Goal: Task Accomplishment & Management: Manage account settings

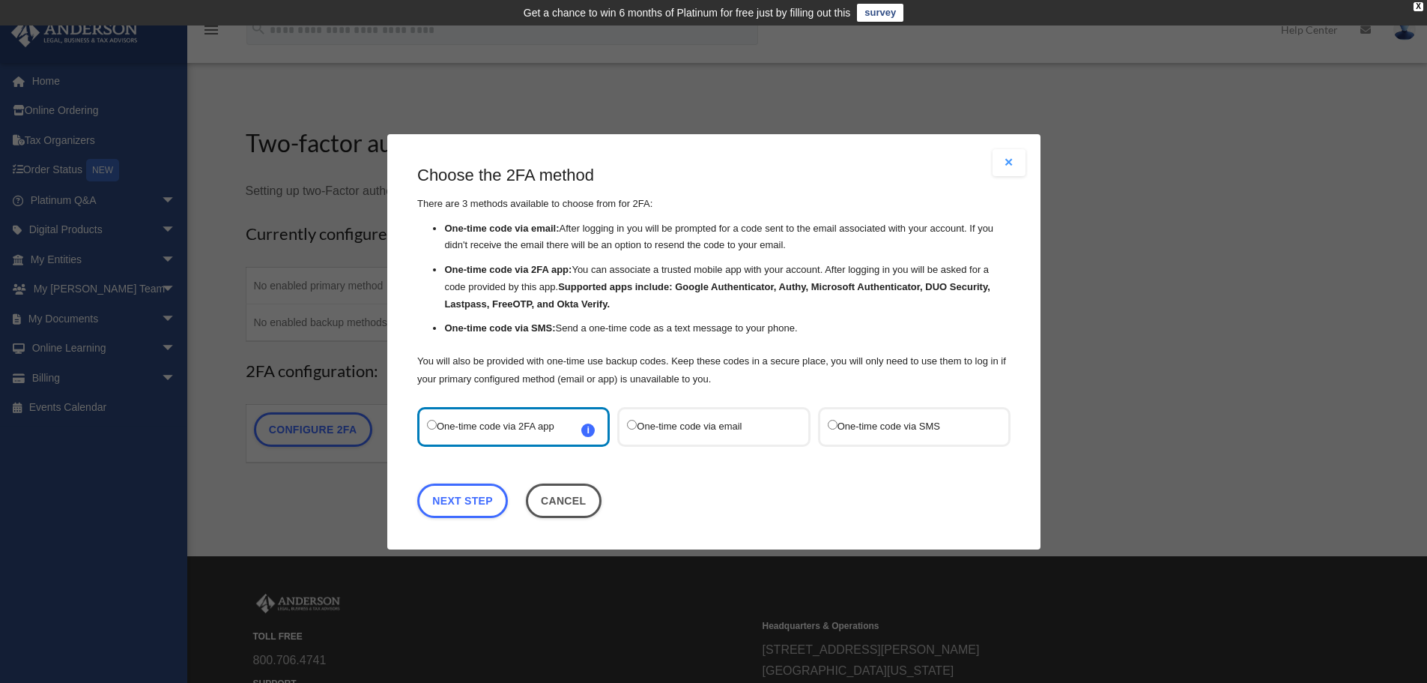
click at [896, 431] on label "One-time code via SMS" at bounding box center [906, 426] width 158 height 20
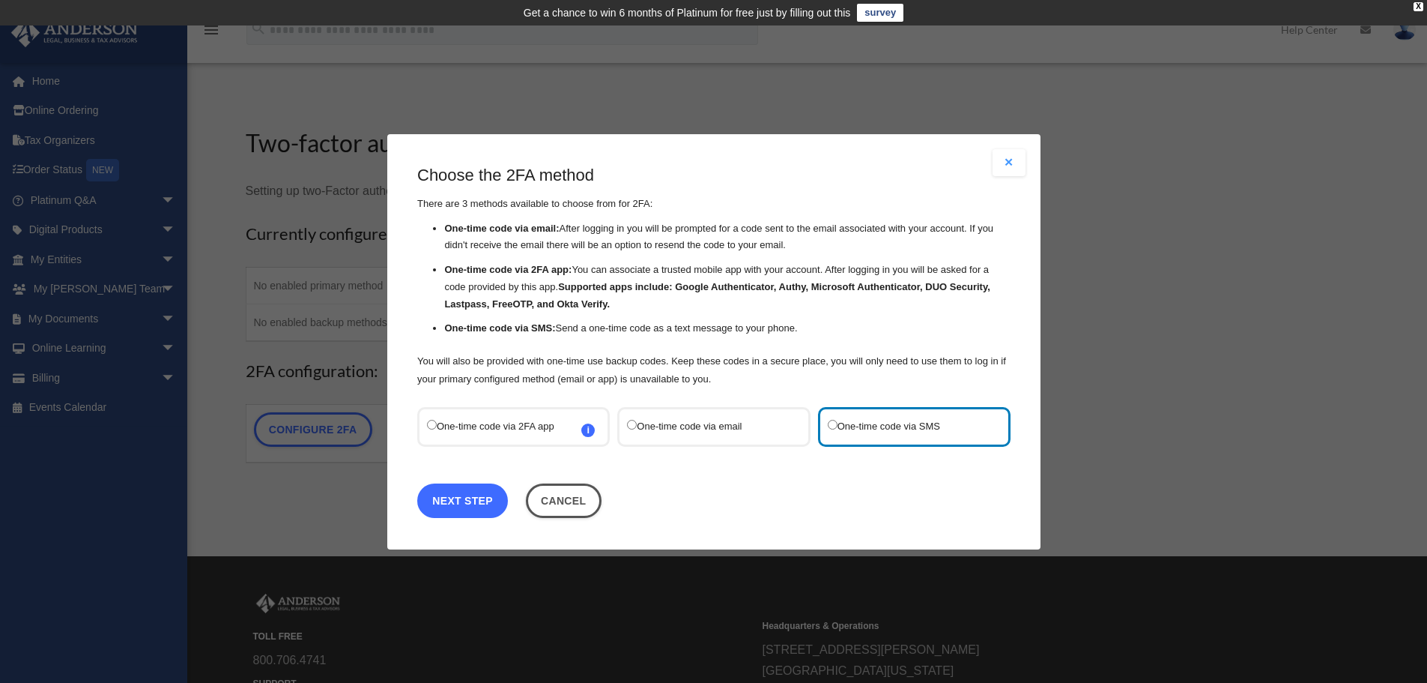
click at [474, 495] on link "Next Step" at bounding box center [462, 500] width 91 height 34
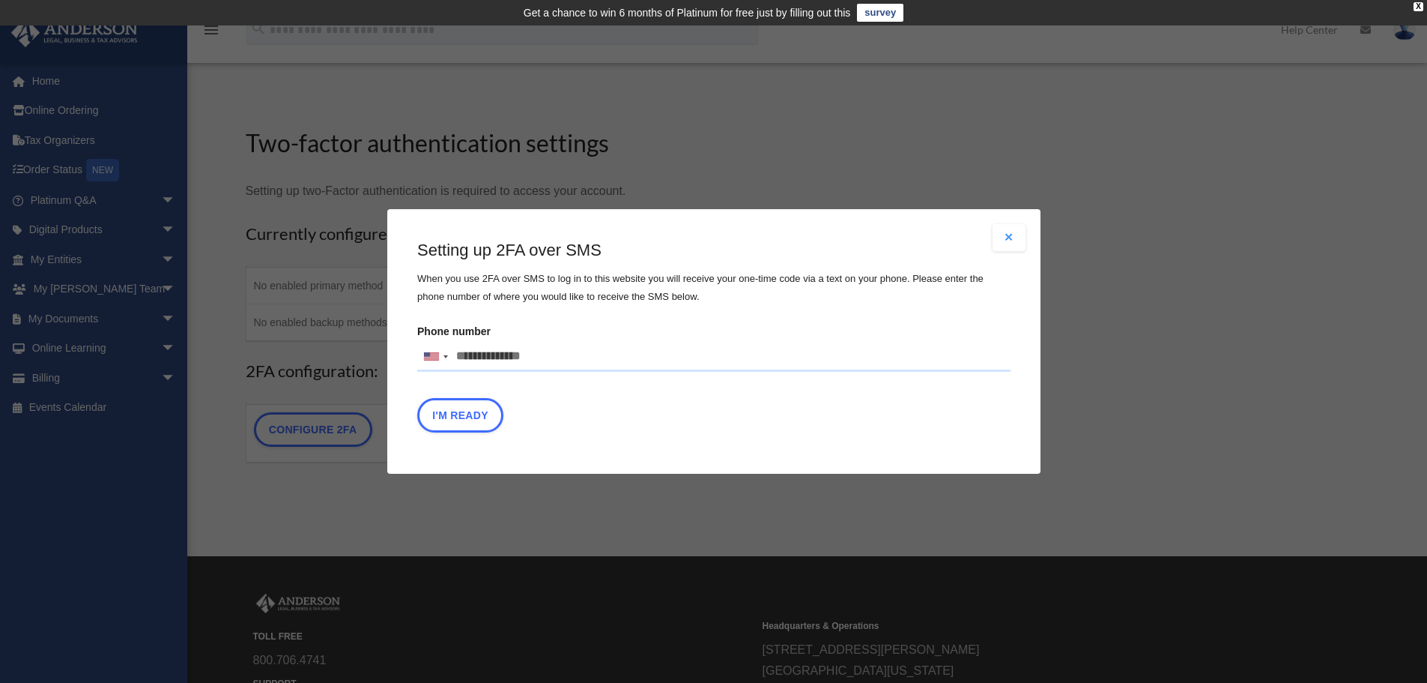
click at [496, 345] on input "Phone number United States +1 United Kingdom +44 Afghanistan (‫افغانستان‬‎) +93…" at bounding box center [713, 357] width 593 height 30
type input "**********"
click at [462, 422] on button "I'm Ready" at bounding box center [460, 415] width 86 height 34
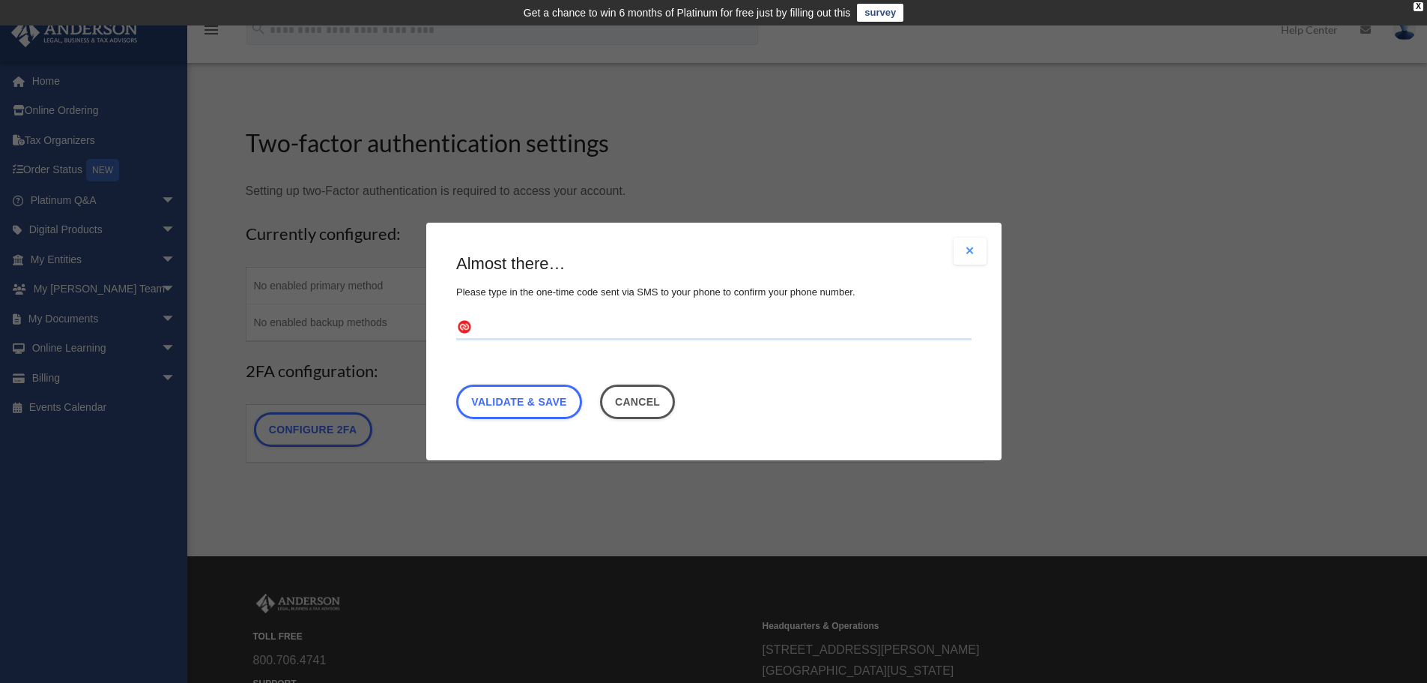
click at [565, 314] on div "Almost there… Please type in the one-time code sent via SMS to your phone to co…" at bounding box center [714, 340] width 516 height 174
click at [501, 321] on input "text" at bounding box center [714, 328] width 516 height 24
click at [499, 325] on input "text" at bounding box center [714, 328] width 516 height 24
type input "******"
click at [510, 410] on link "Validate & Save" at bounding box center [519, 401] width 126 height 34
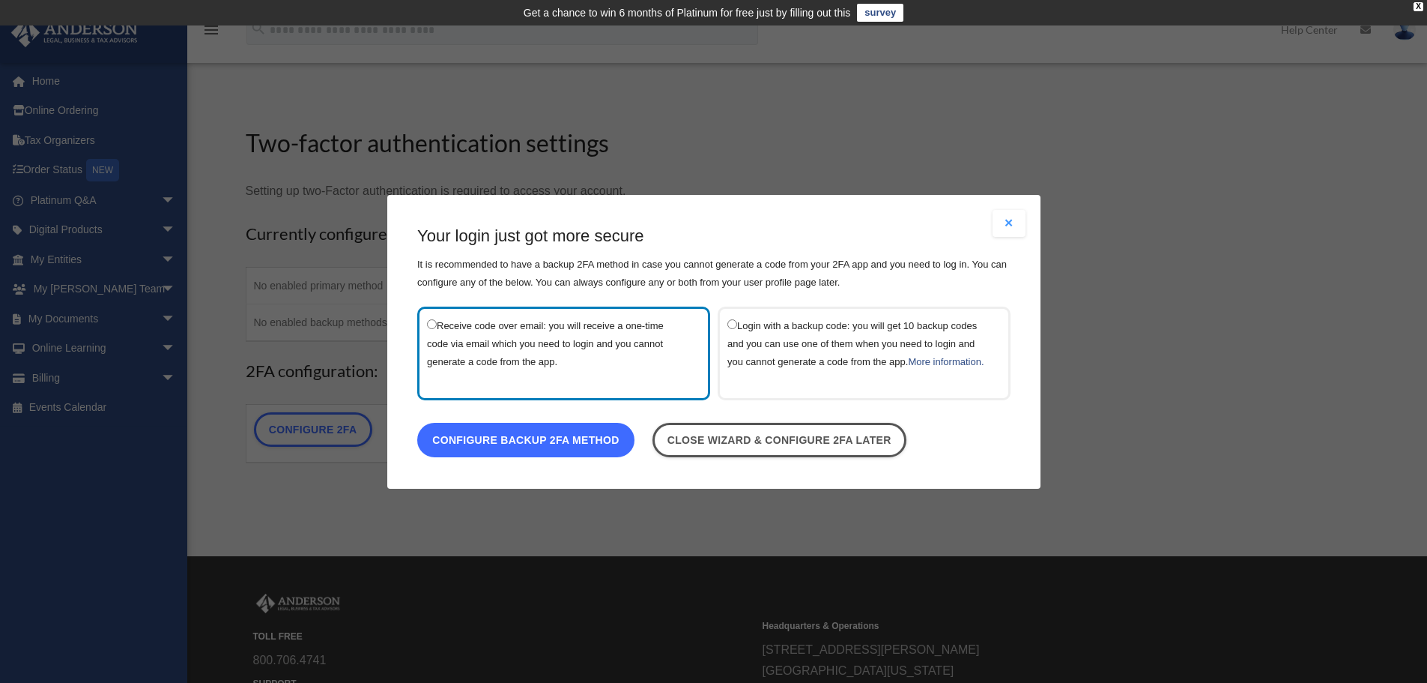
click at [550, 454] on link "Configure backup 2FA method" at bounding box center [525, 439] width 217 height 34
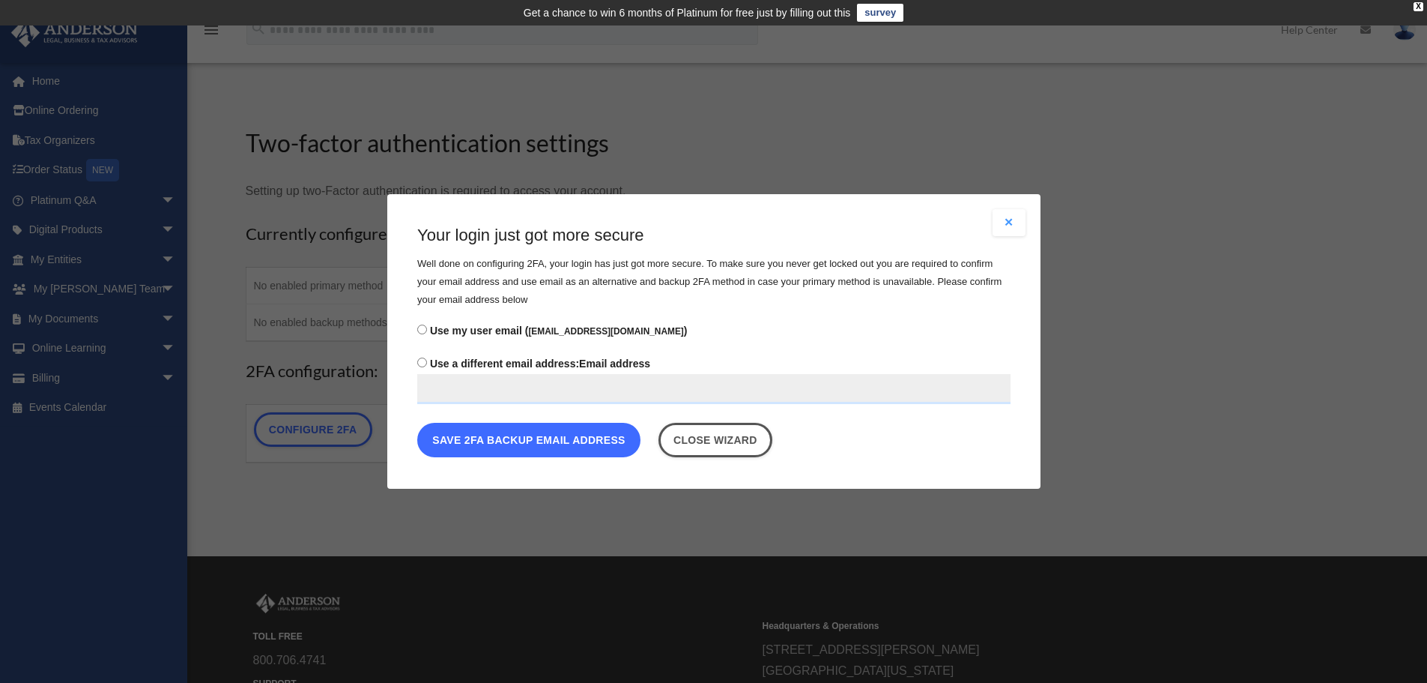
click at [581, 435] on button "Save 2FA backup email address" at bounding box center [528, 440] width 223 height 34
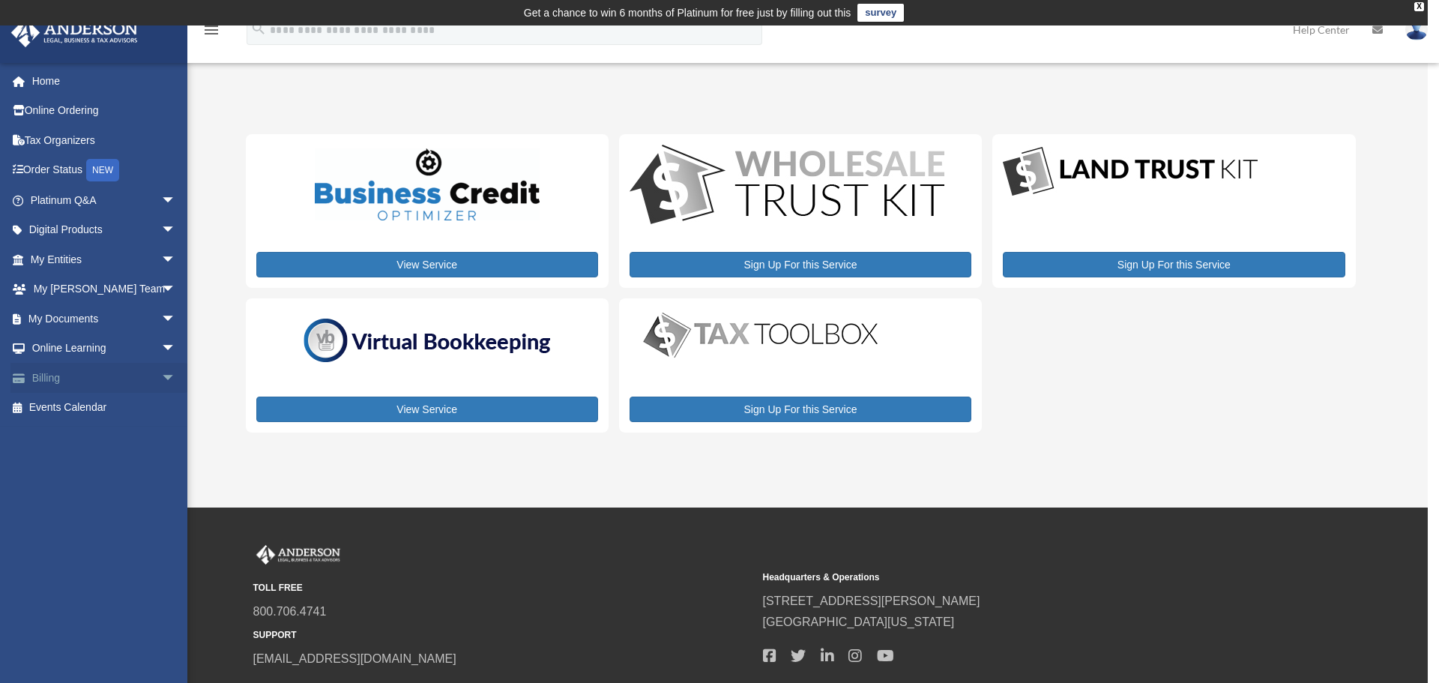
click at [161, 375] on span "arrow_drop_down" at bounding box center [176, 378] width 30 height 31
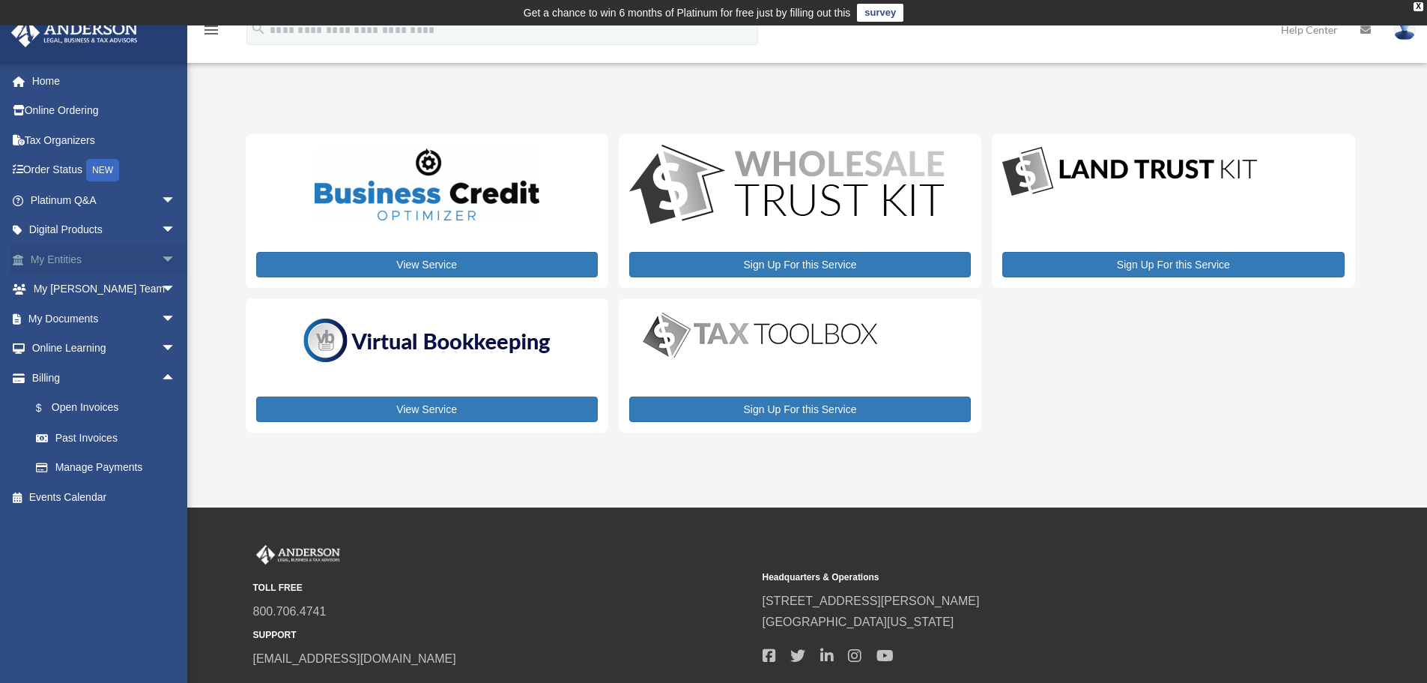
click at [162, 259] on span "arrow_drop_down" at bounding box center [176, 259] width 30 height 31
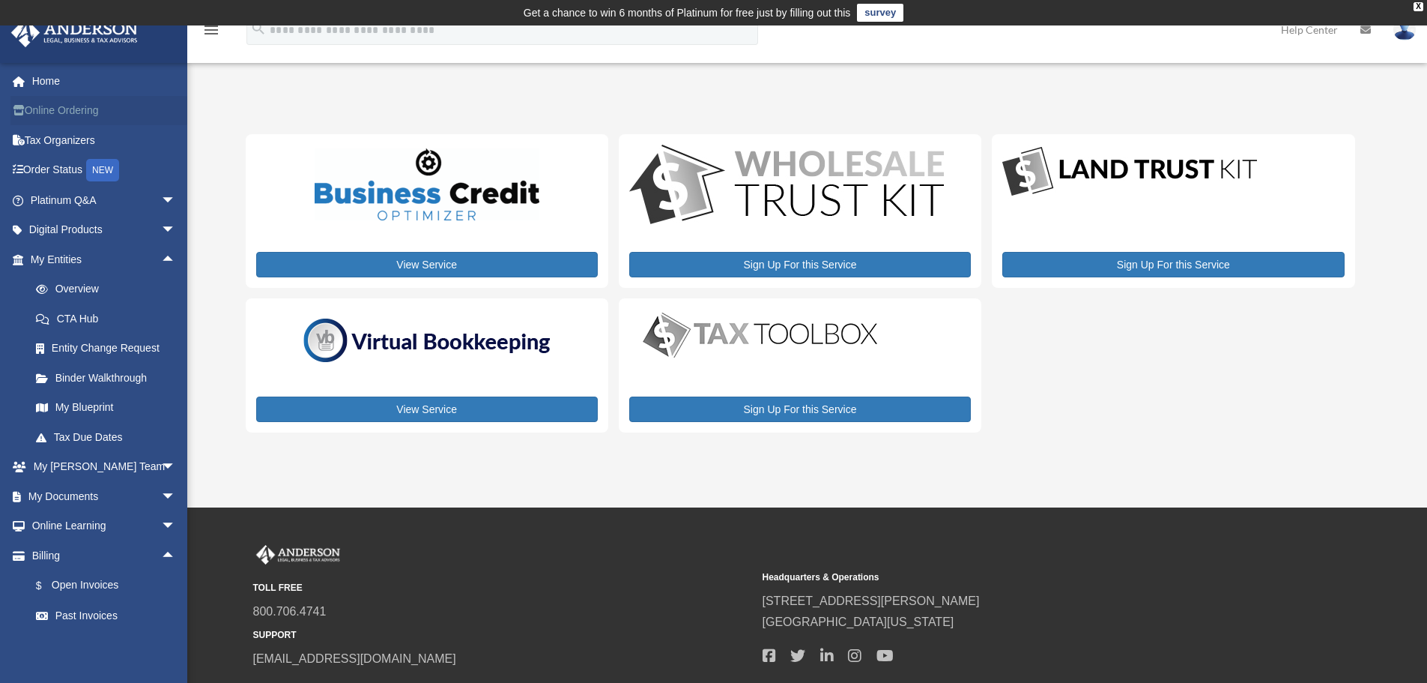
click at [55, 106] on link "Online Ordering" at bounding box center [104, 111] width 188 height 30
click at [48, 142] on link "Tax Organizers" at bounding box center [104, 140] width 188 height 30
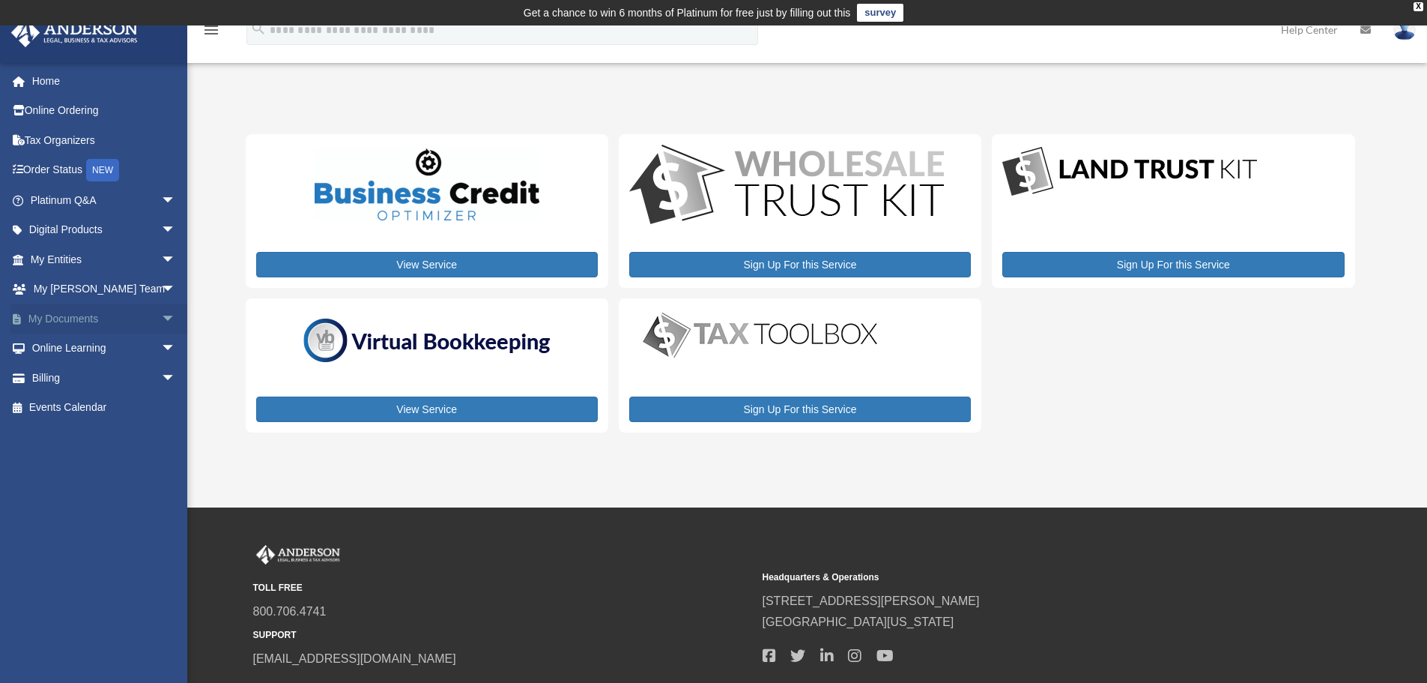
click at [161, 312] on span "arrow_drop_down" at bounding box center [176, 318] width 30 height 31
click at [161, 492] on span "arrow_drop_down" at bounding box center [176, 496] width 30 height 31
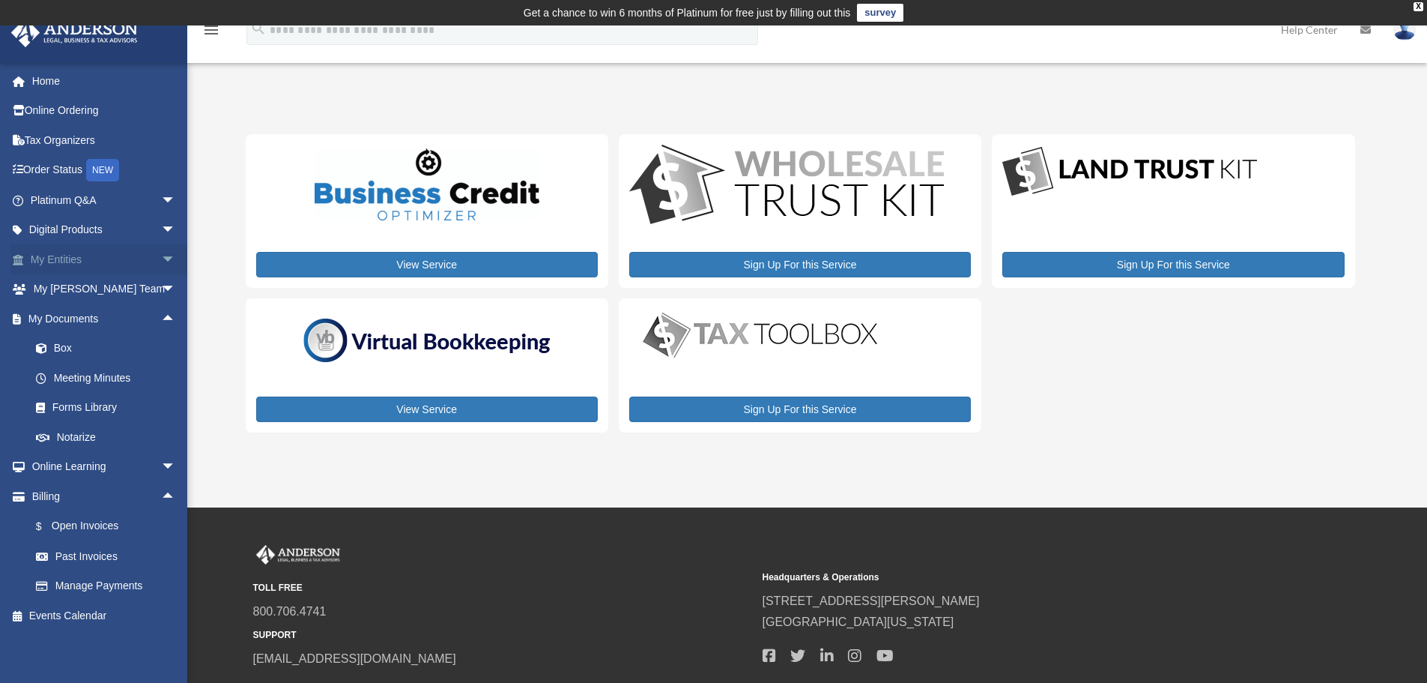
click at [161, 253] on span "arrow_drop_down" at bounding box center [176, 259] width 30 height 31
click at [79, 288] on link "Overview" at bounding box center [110, 289] width 178 height 30
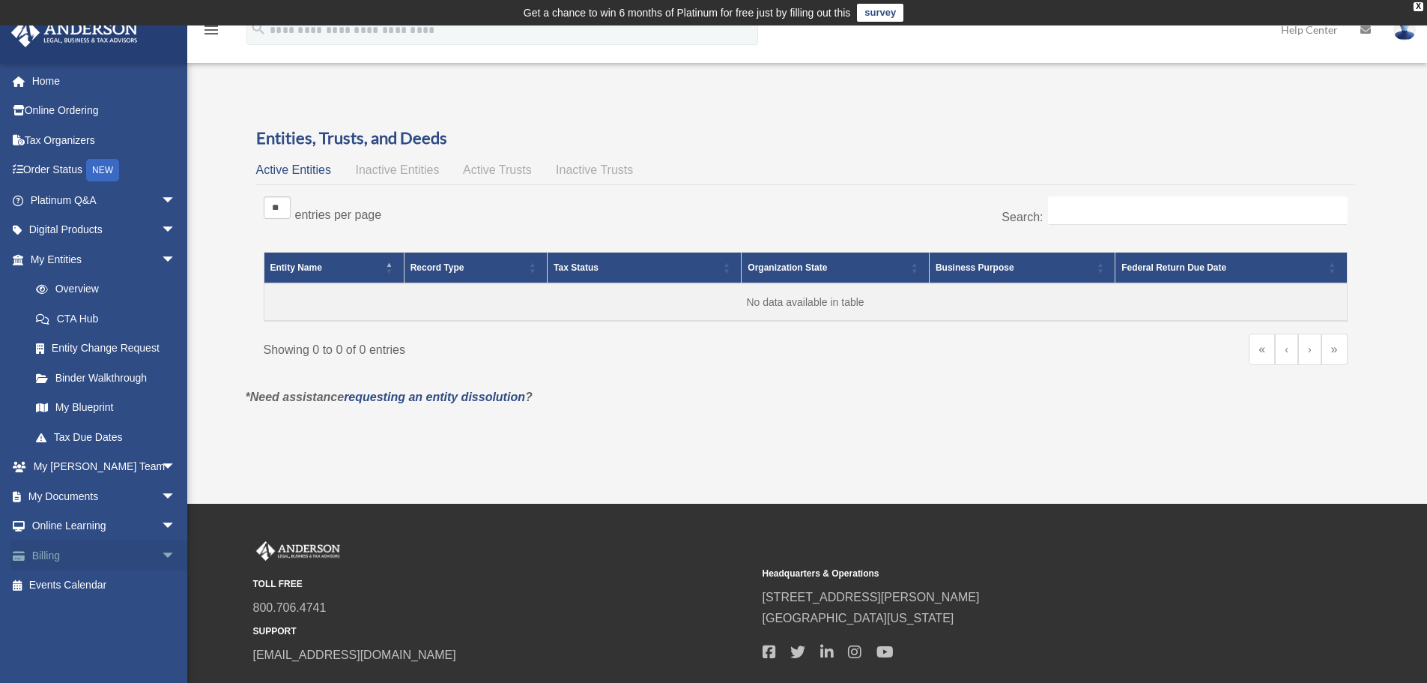
click at [161, 553] on span "arrow_drop_down" at bounding box center [176, 555] width 30 height 31
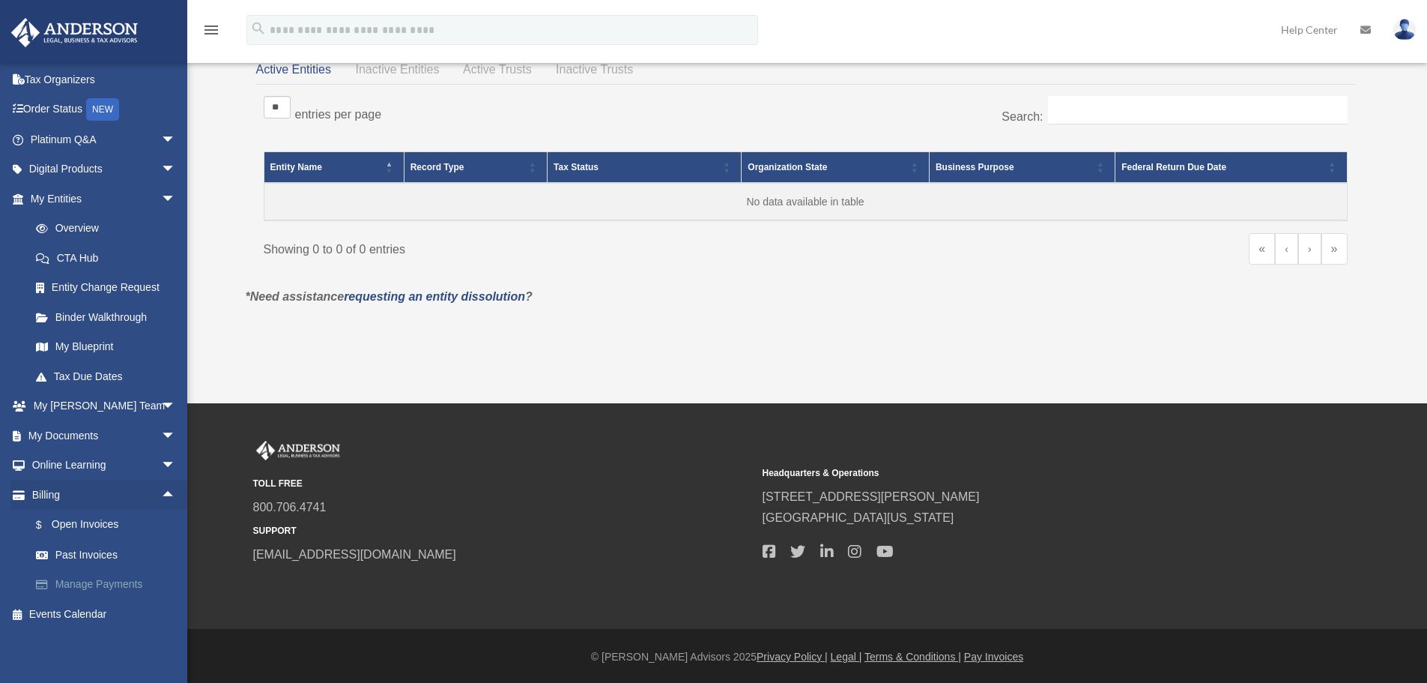
scroll to position [102, 0]
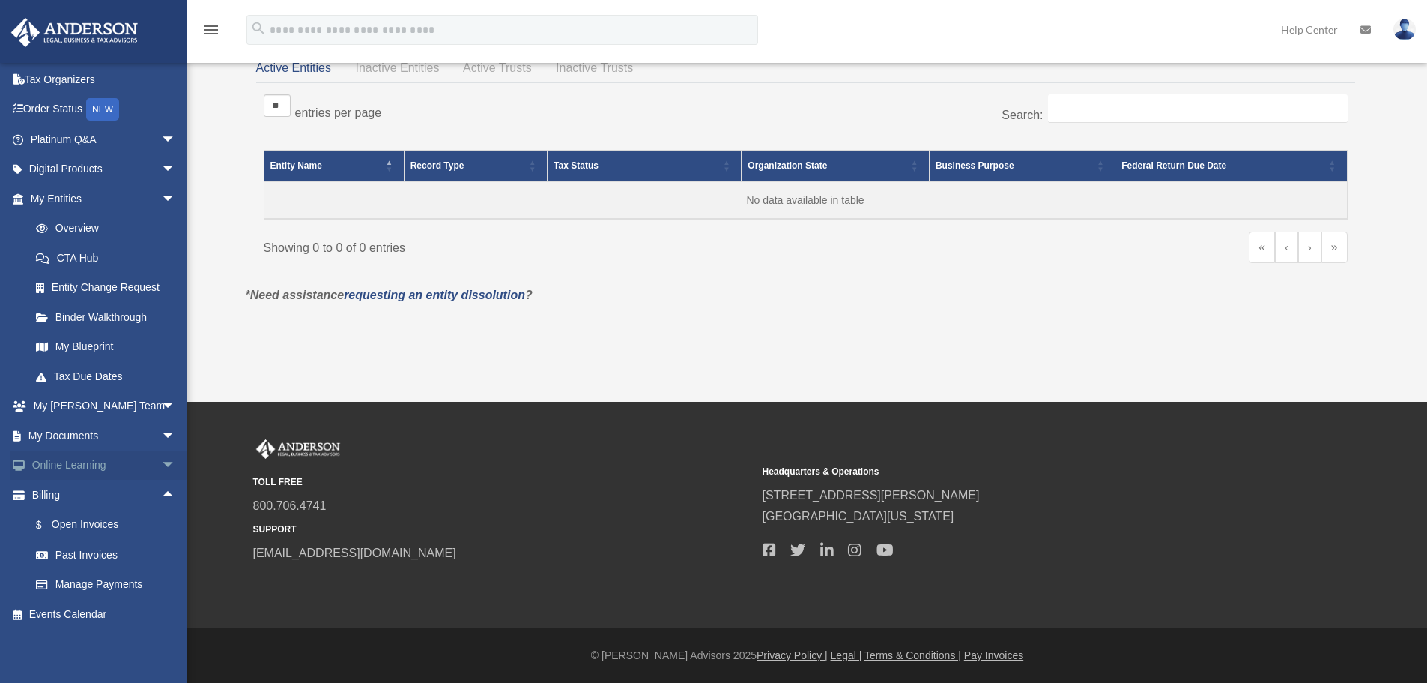
click at [161, 463] on span "arrow_drop_down" at bounding box center [176, 465] width 30 height 31
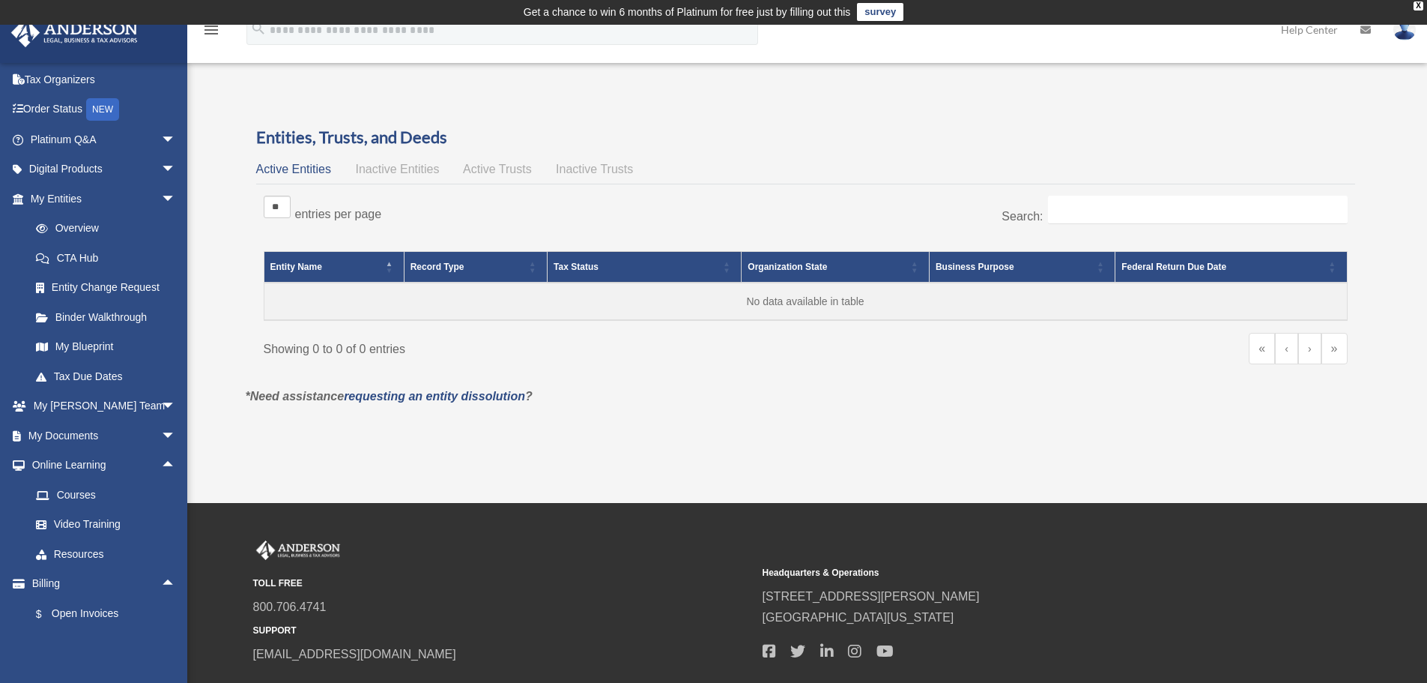
scroll to position [0, 0]
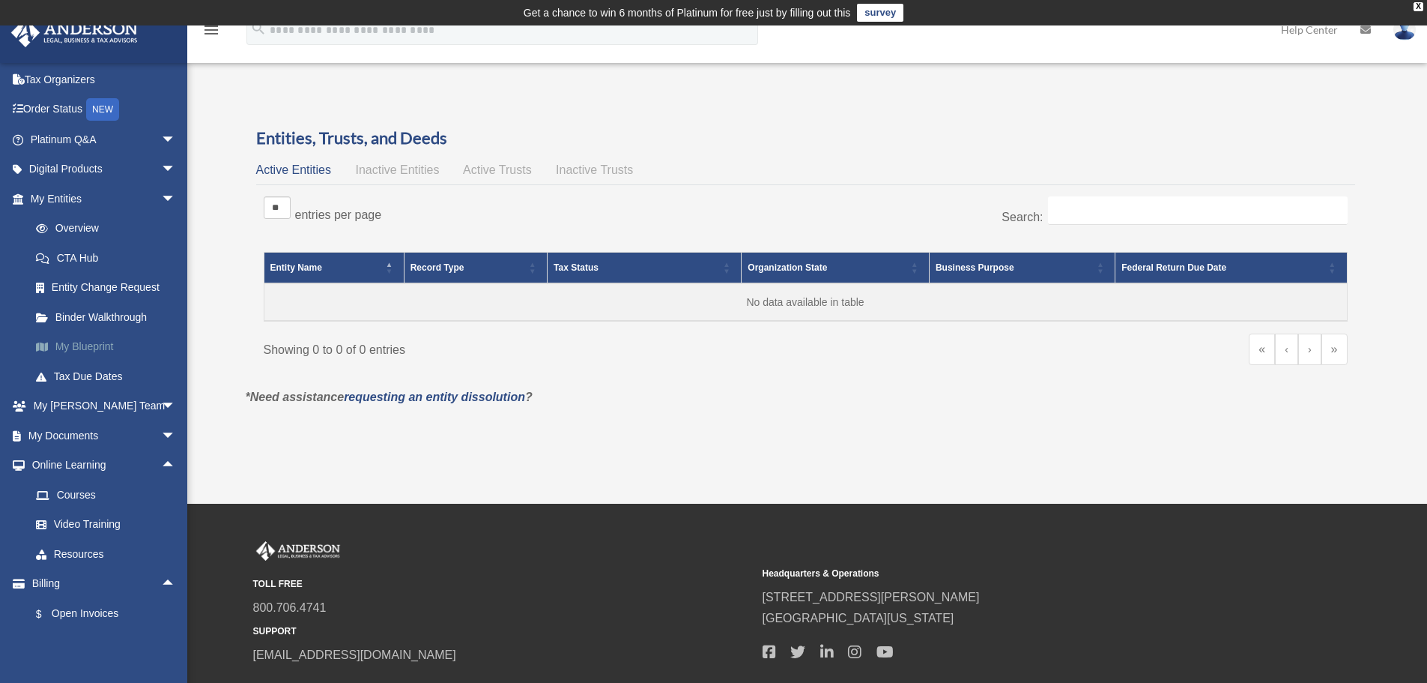
click at [70, 349] on link "My Blueprint" at bounding box center [110, 347] width 178 height 30
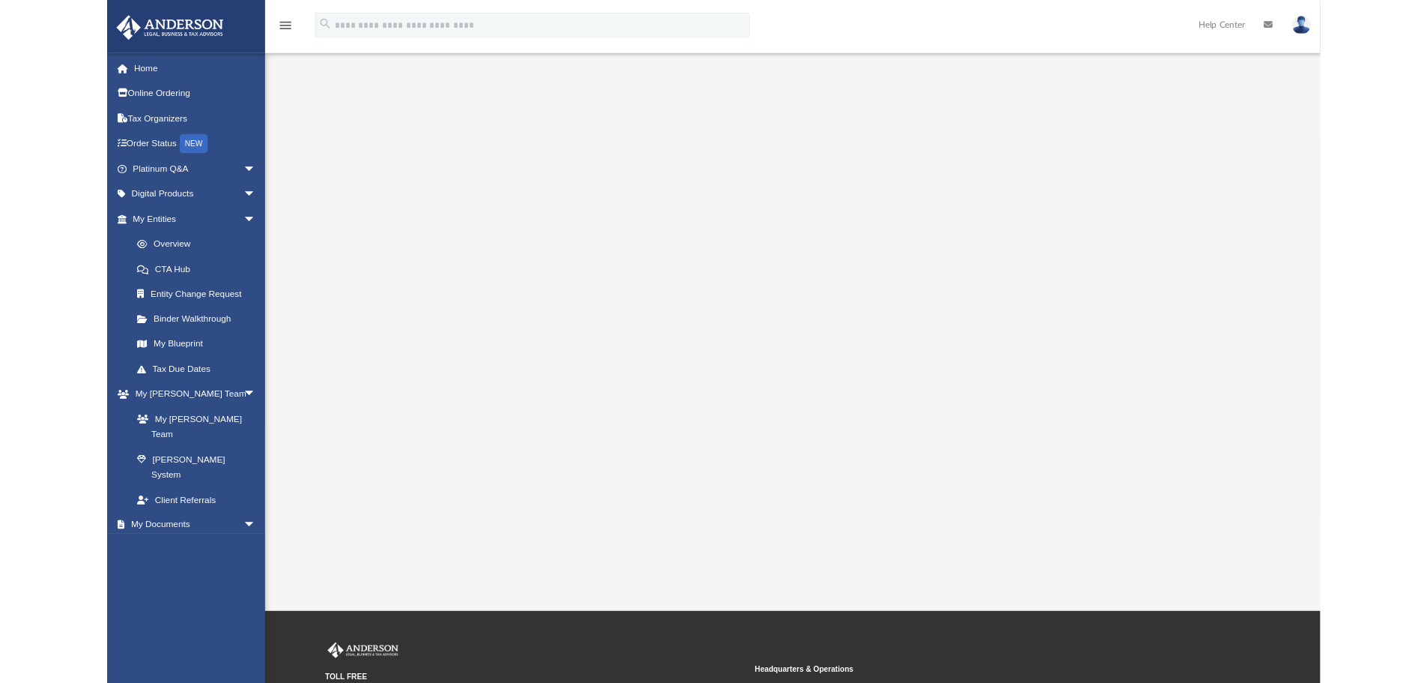
scroll to position [63, 0]
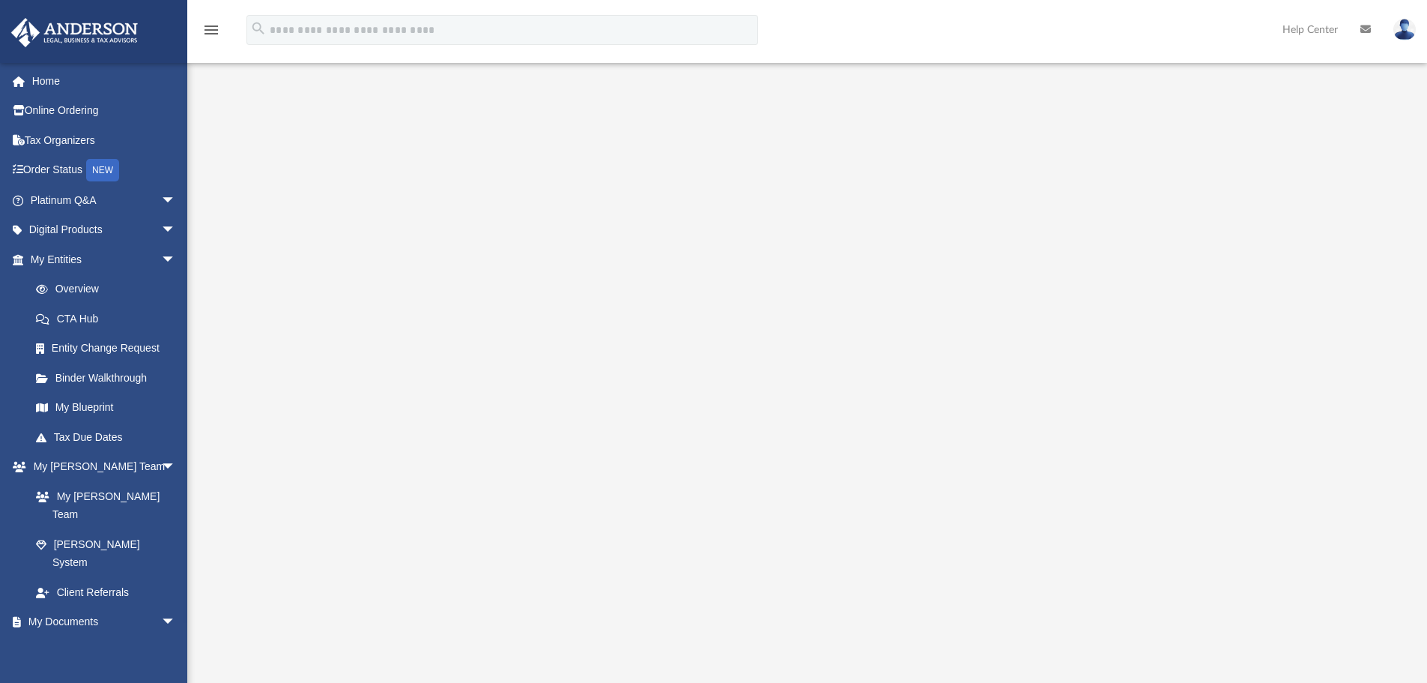
drag, startPoint x: 1263, startPoint y: 262, endPoint x: 1254, endPoint y: 259, distance: 9.3
click at [1263, 262] on div at bounding box center [808, 366] width 1116 height 599
click at [315, 265] on div at bounding box center [808, 366] width 1116 height 599
click at [1300, 214] on div at bounding box center [808, 366] width 1116 height 599
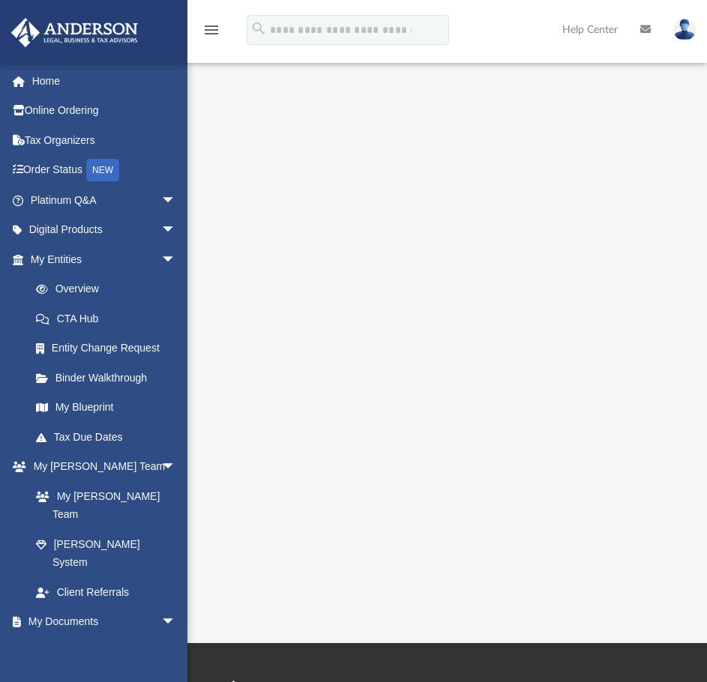
scroll to position [130, 0]
